Goal: Navigation & Orientation: Find specific page/section

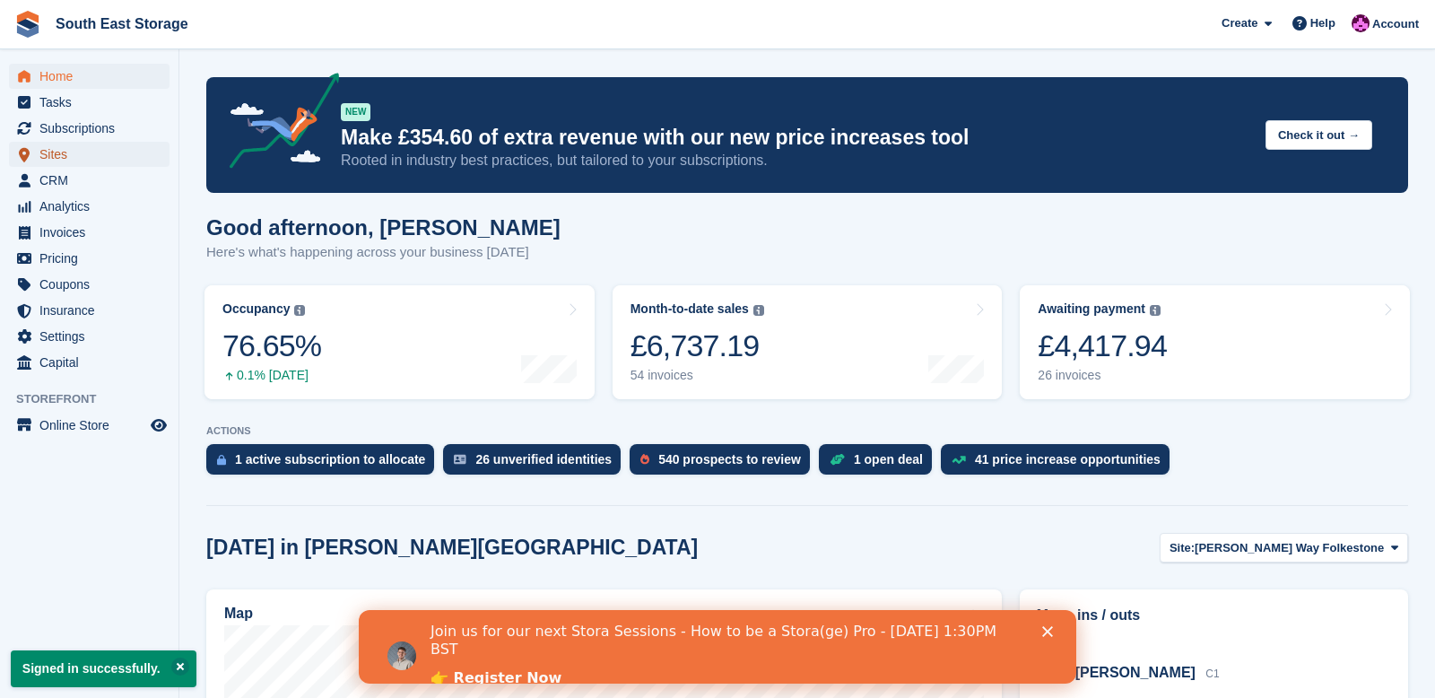
click at [67, 152] on span "Sites" at bounding box center [93, 154] width 108 height 25
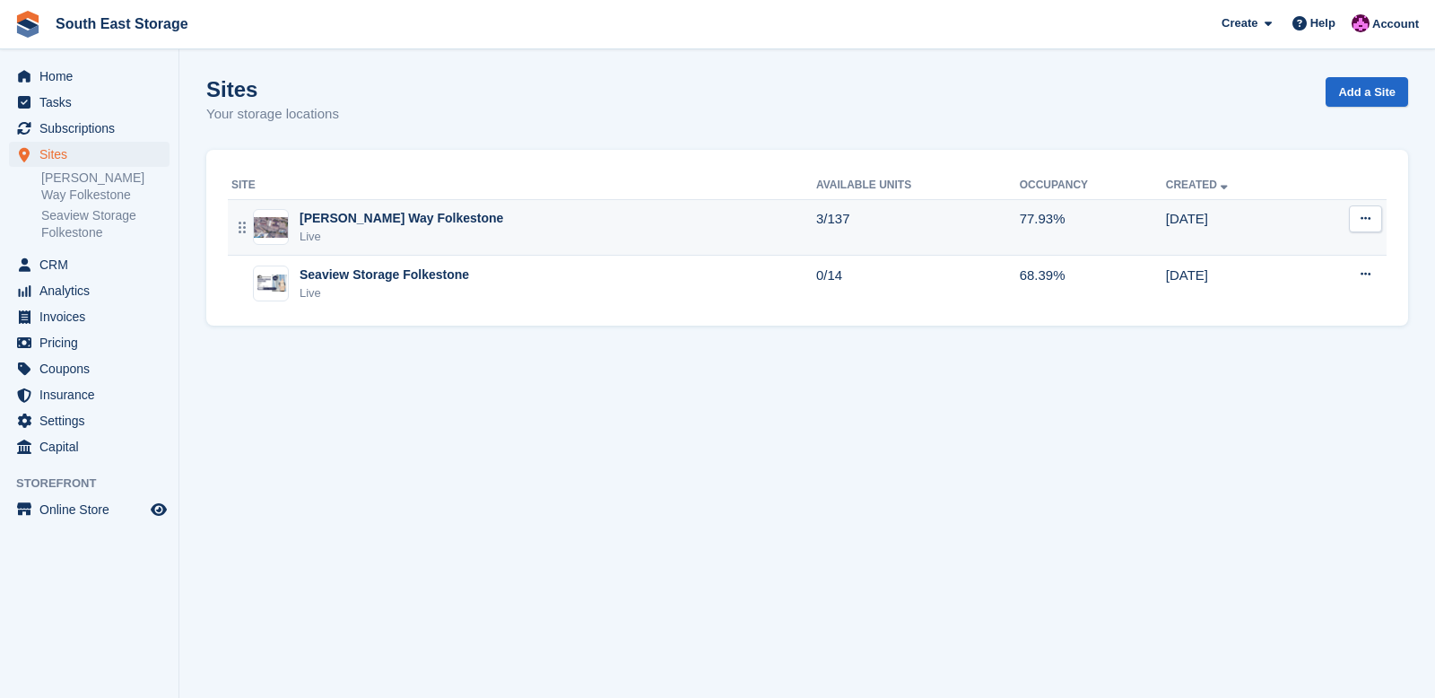
click at [328, 213] on div "[PERSON_NAME] Way Folkestone" at bounding box center [402, 218] width 204 height 19
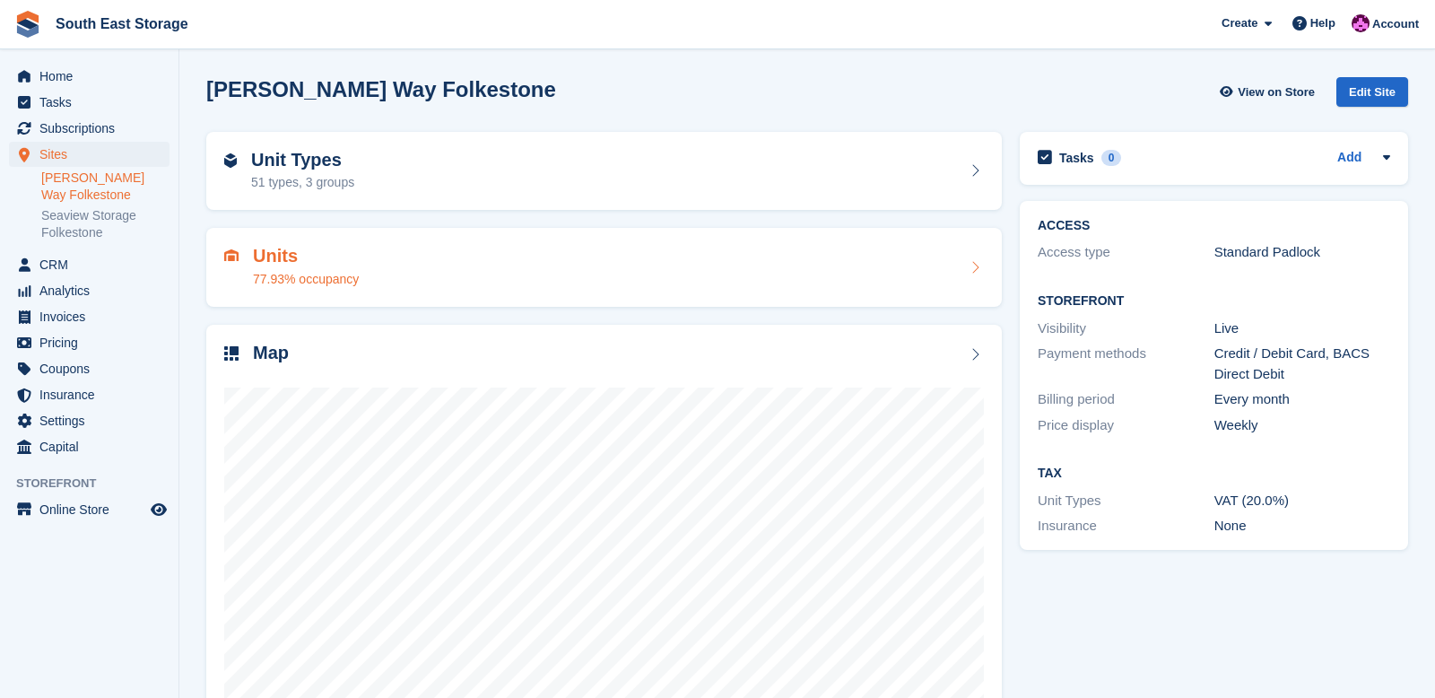
click at [291, 255] on h2 "Units" at bounding box center [306, 256] width 106 height 21
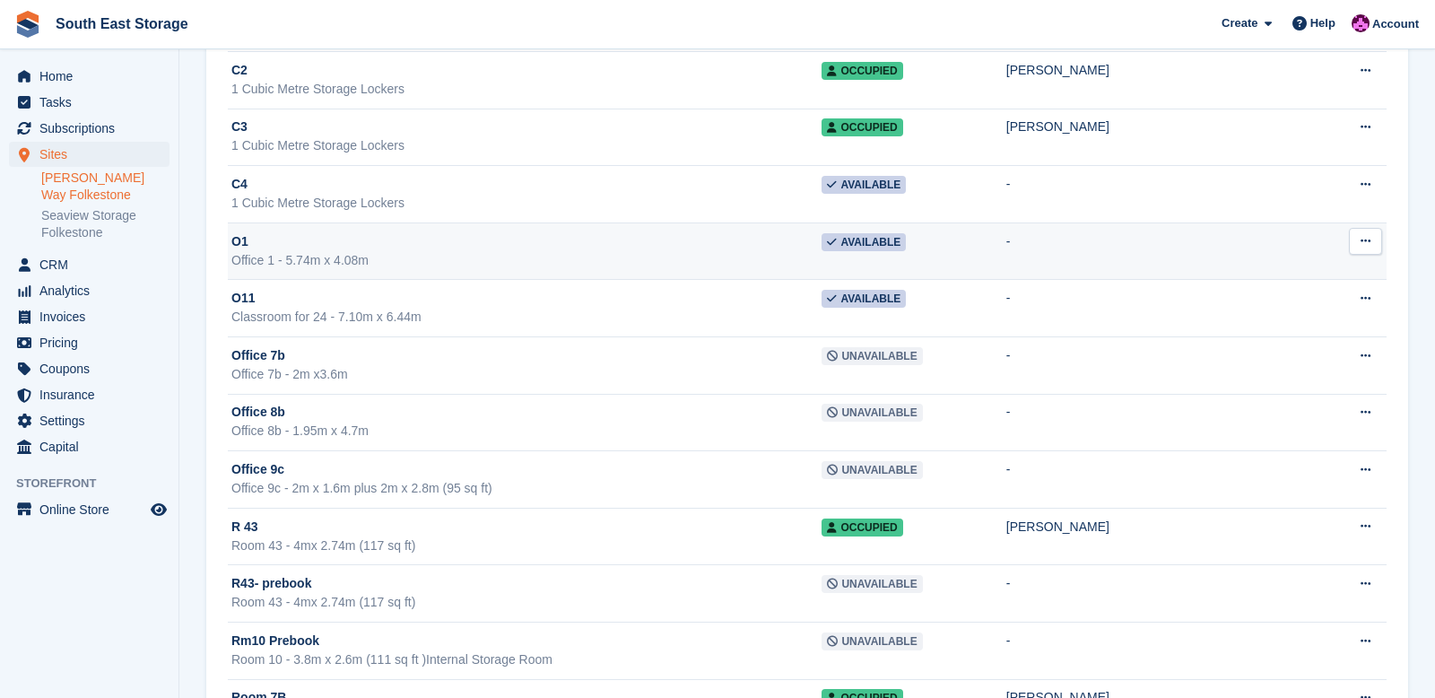
scroll to position [6732, 0]
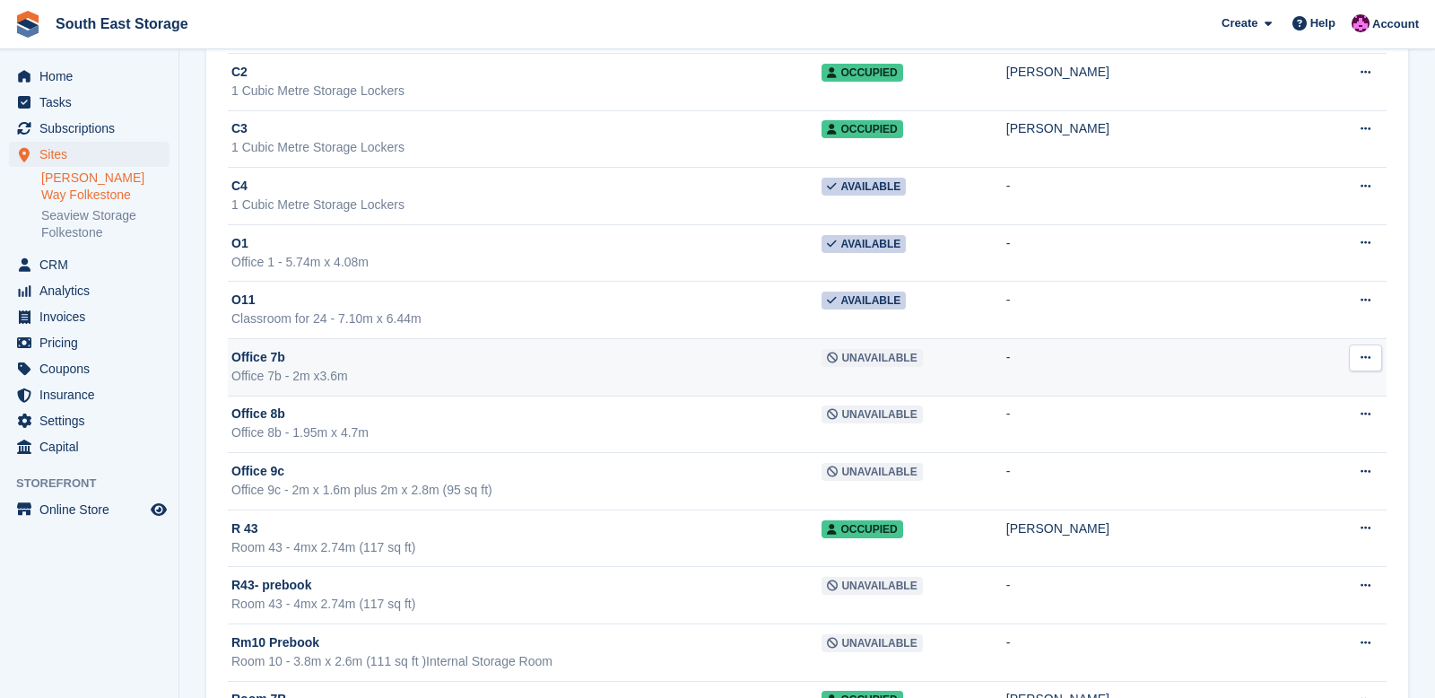
click at [257, 360] on span "Office 7b" at bounding box center [258, 357] width 54 height 19
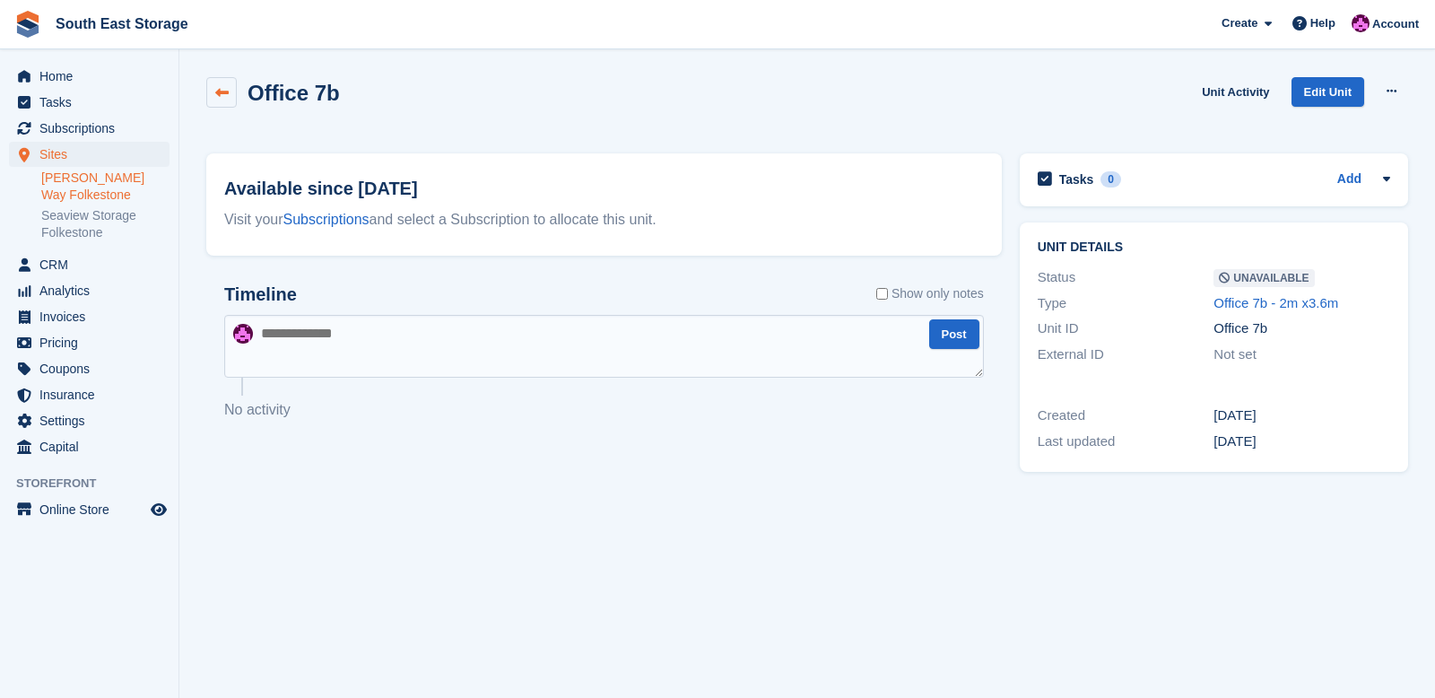
click at [223, 92] on icon at bounding box center [221, 92] width 13 height 13
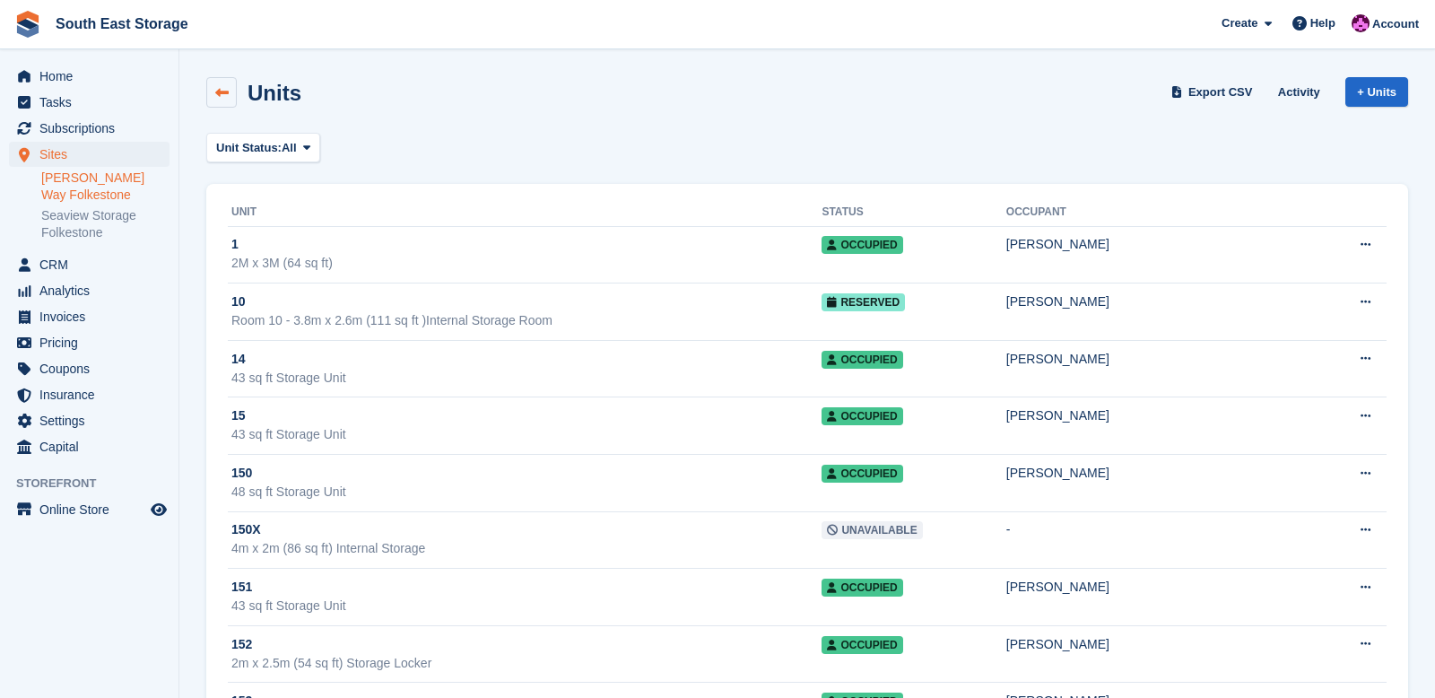
click at [227, 100] on link at bounding box center [221, 92] width 30 height 30
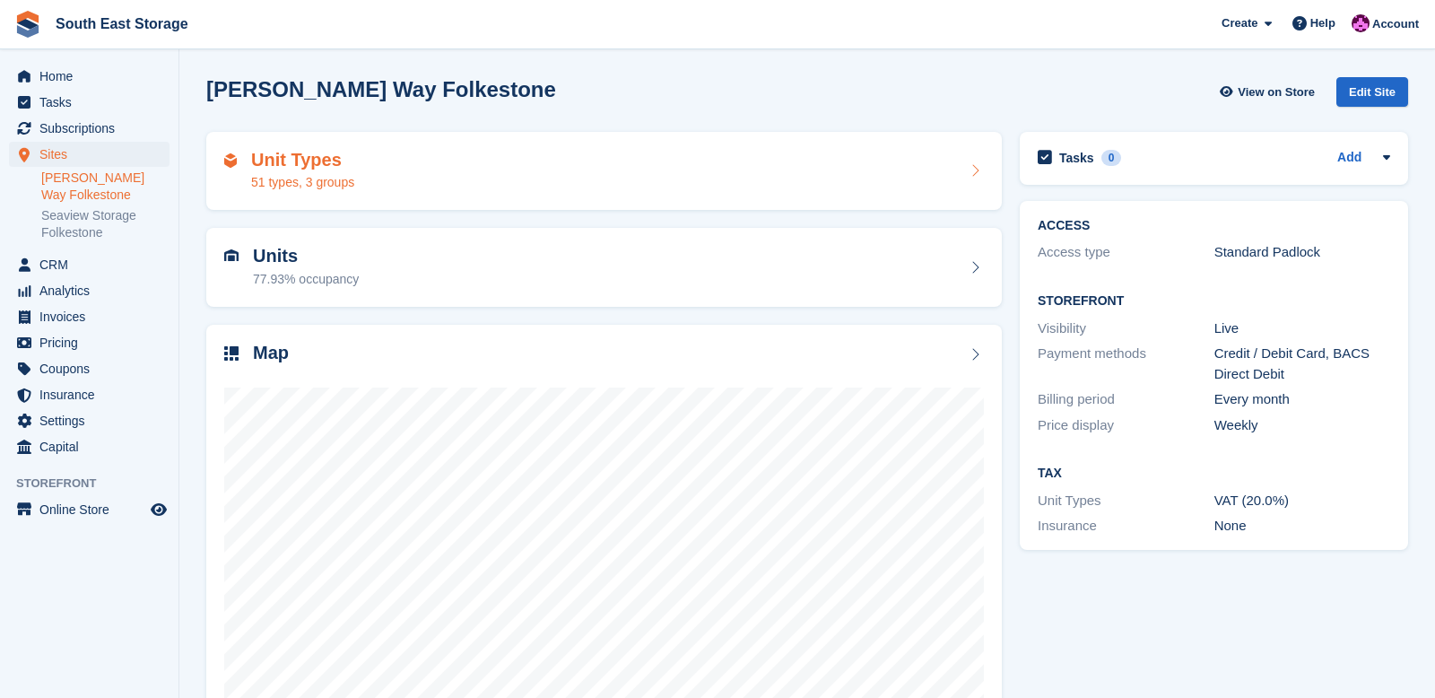
click at [300, 168] on h2 "Unit Types" at bounding box center [302, 160] width 103 height 21
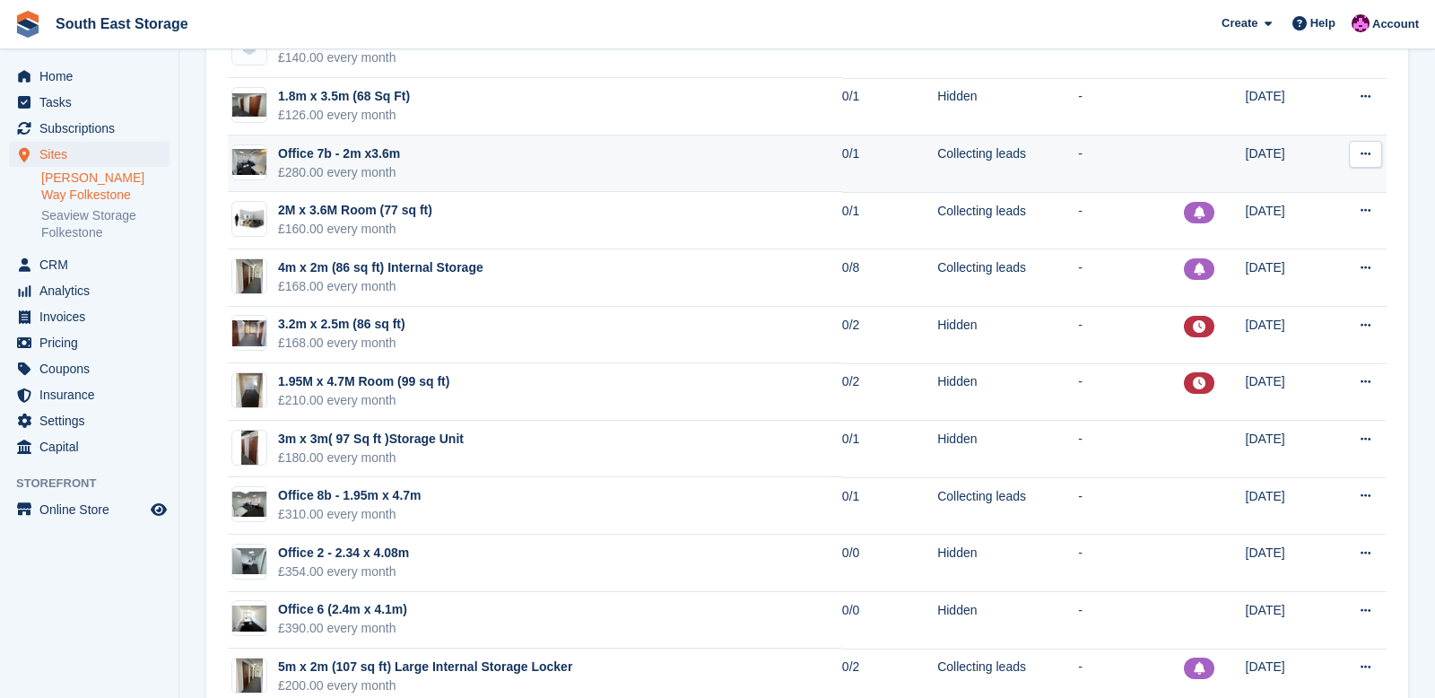
scroll to position [1417, 0]
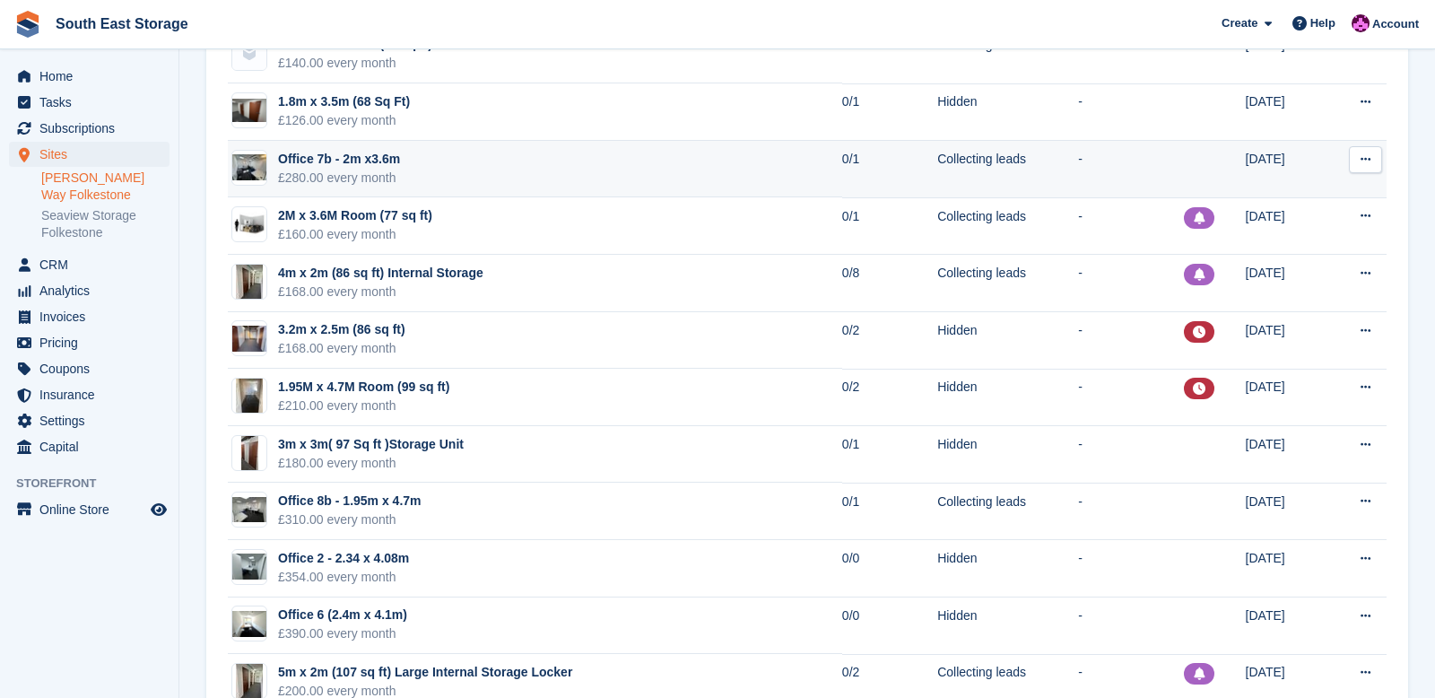
click at [322, 160] on div "Office 7b - 2m x3.6m" at bounding box center [339, 159] width 122 height 19
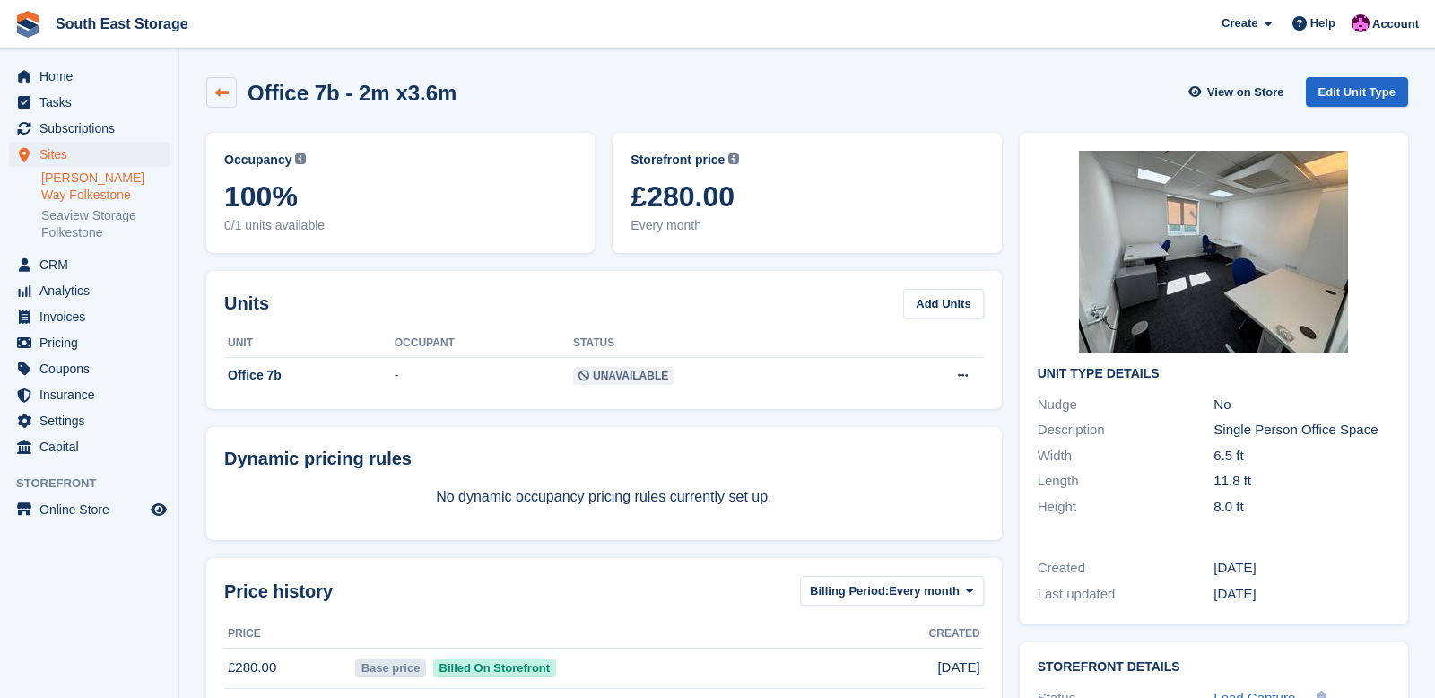
click at [230, 96] on link at bounding box center [221, 92] width 30 height 30
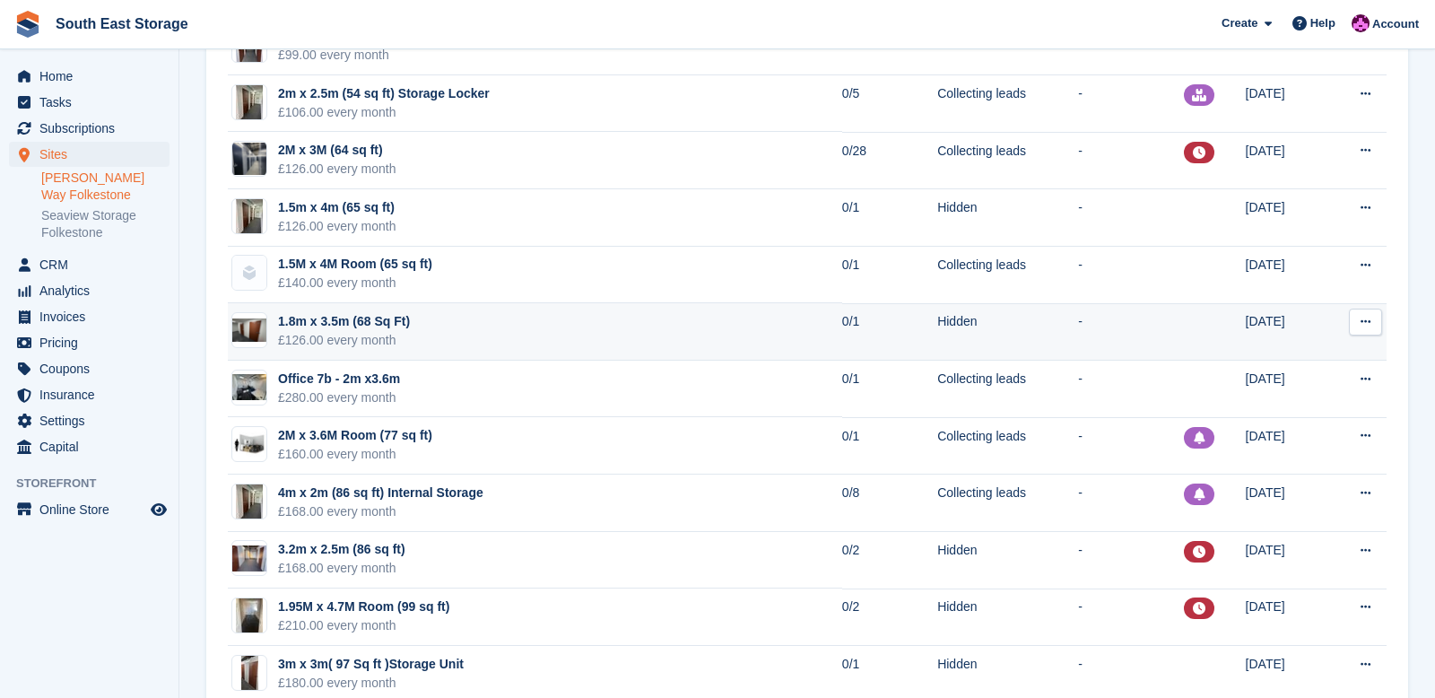
scroll to position [1209, 0]
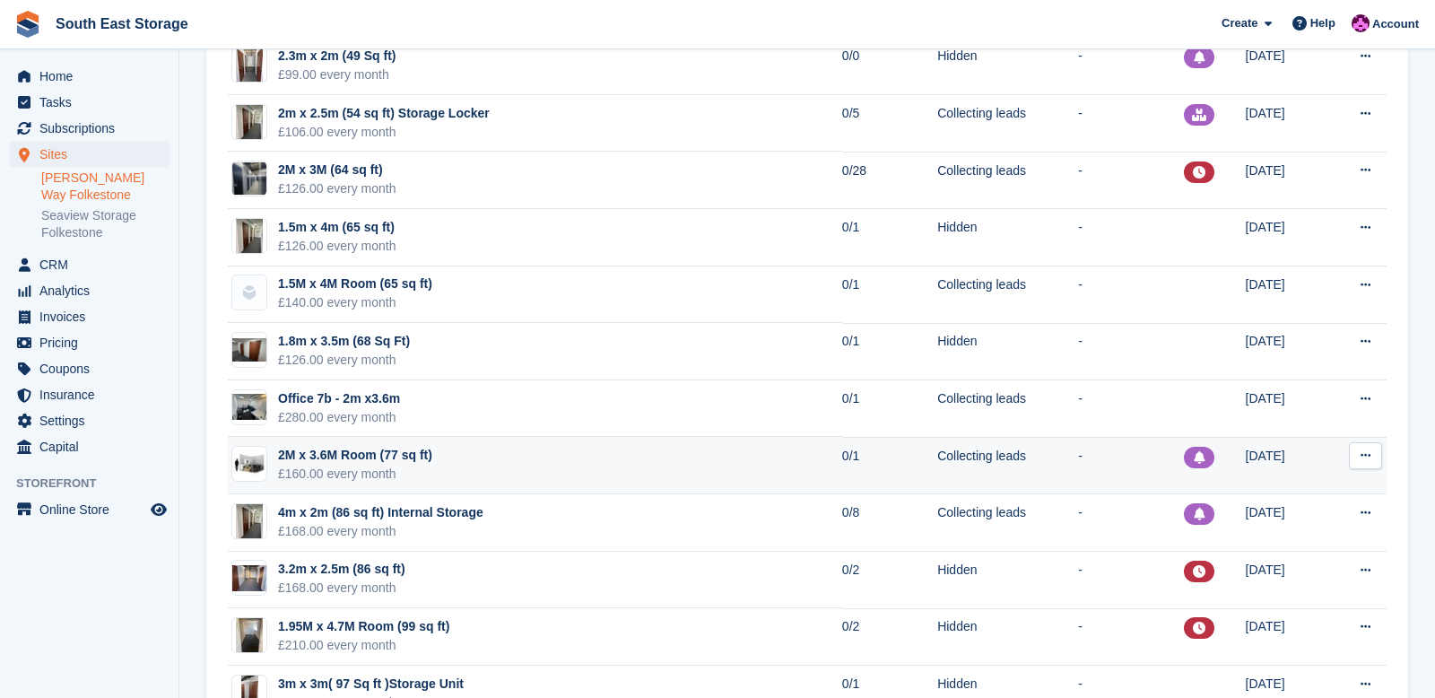
click at [317, 457] on div "2M x 3.6M Room (77 sq ft)" at bounding box center [355, 455] width 154 height 19
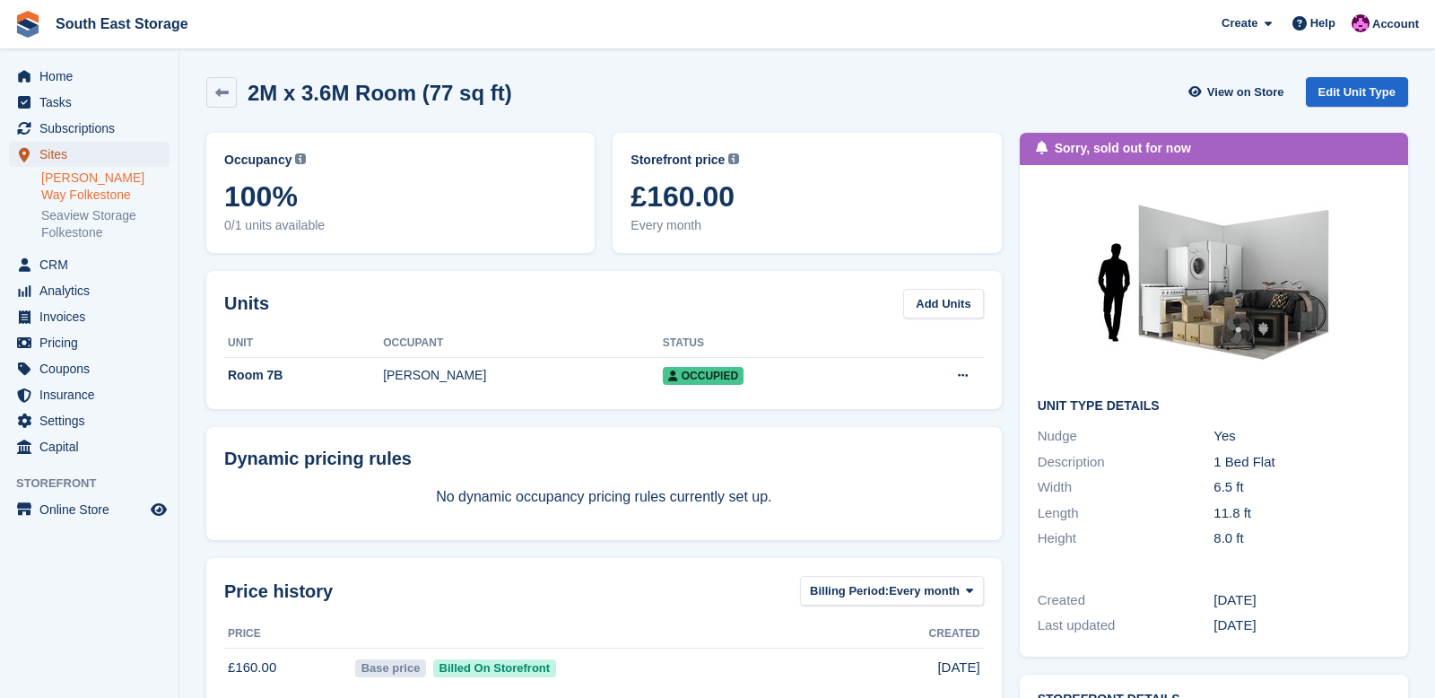
click at [52, 162] on span "Sites" at bounding box center [93, 154] width 108 height 25
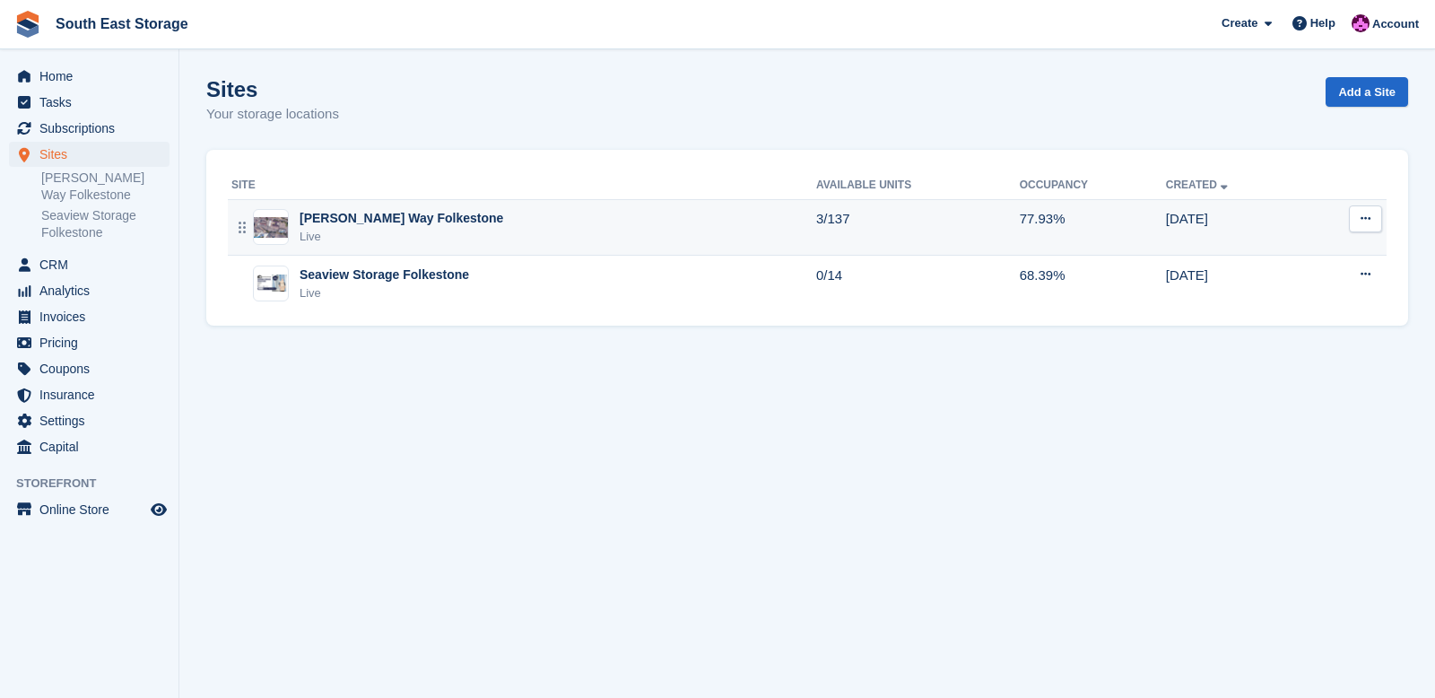
click at [319, 218] on div "[PERSON_NAME] Way Folkestone" at bounding box center [402, 218] width 204 height 19
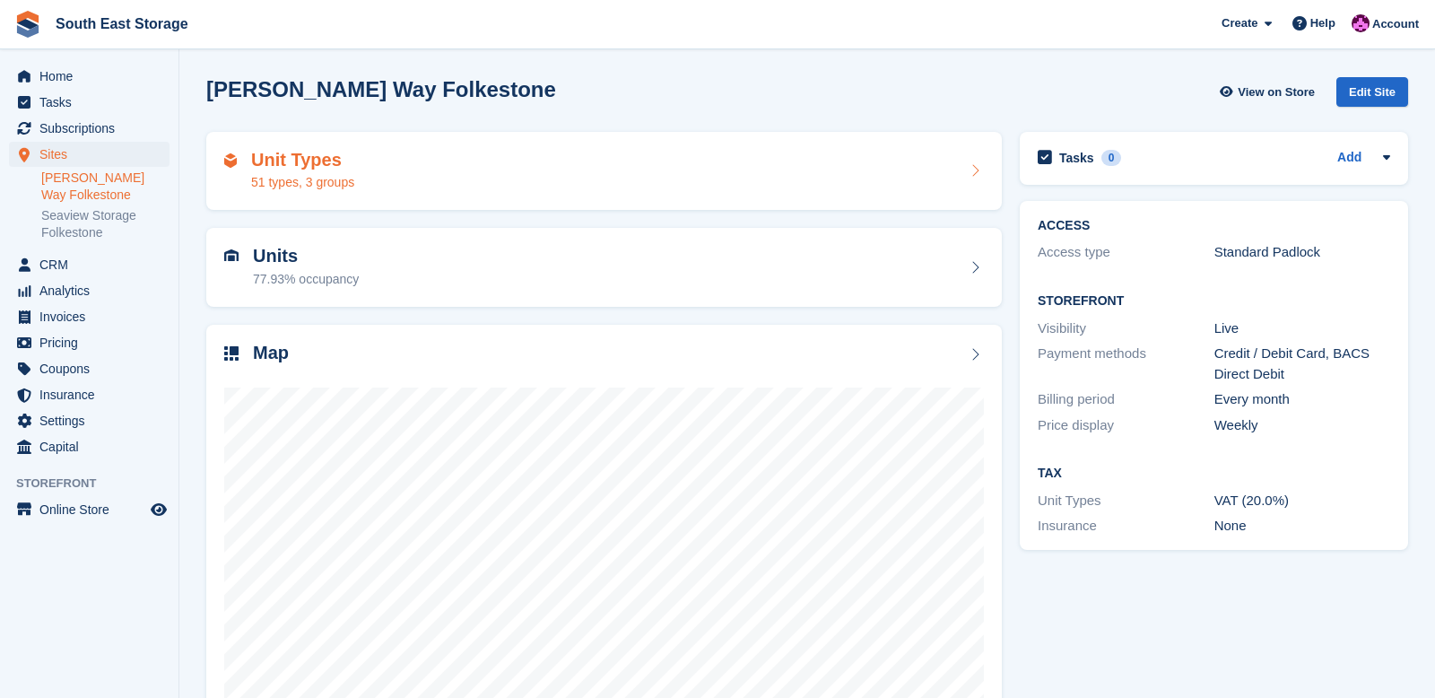
click at [279, 155] on h2 "Unit Types" at bounding box center [302, 160] width 103 height 21
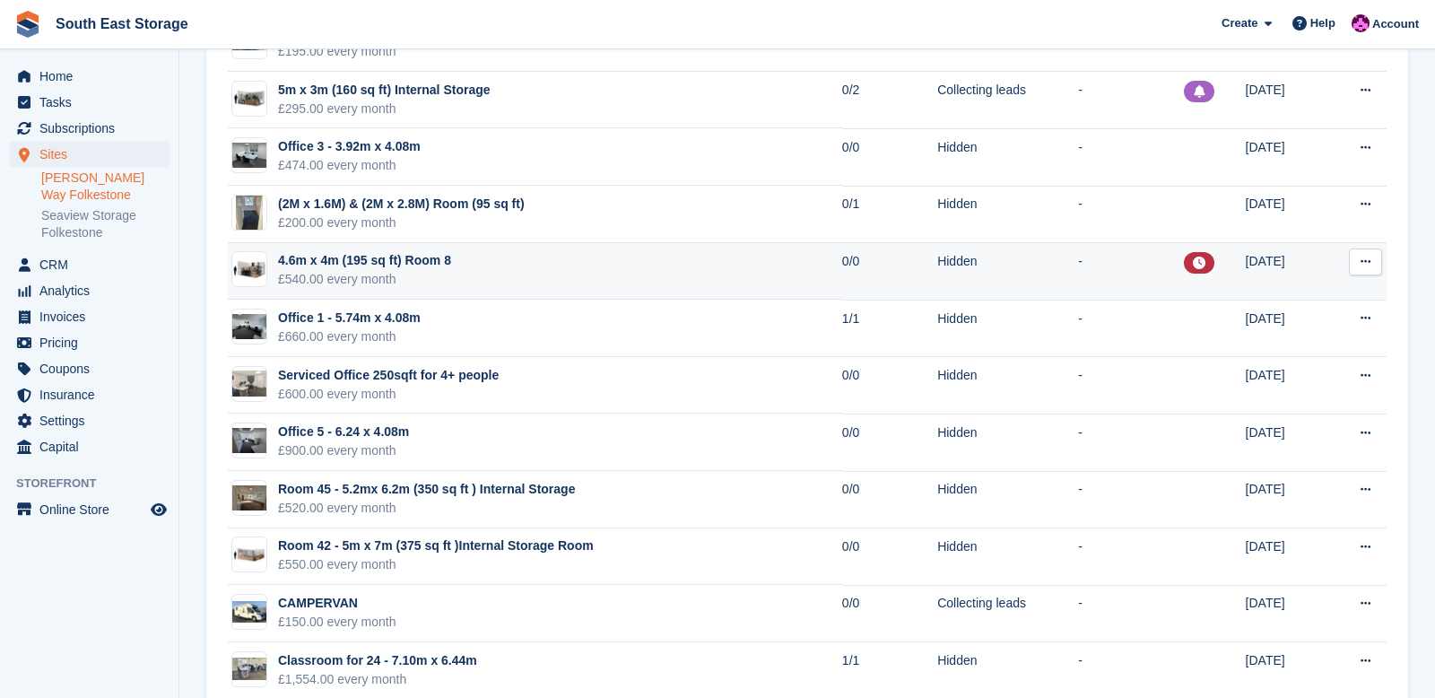
scroll to position [2452, 0]
